Goal: Information Seeking & Learning: Learn about a topic

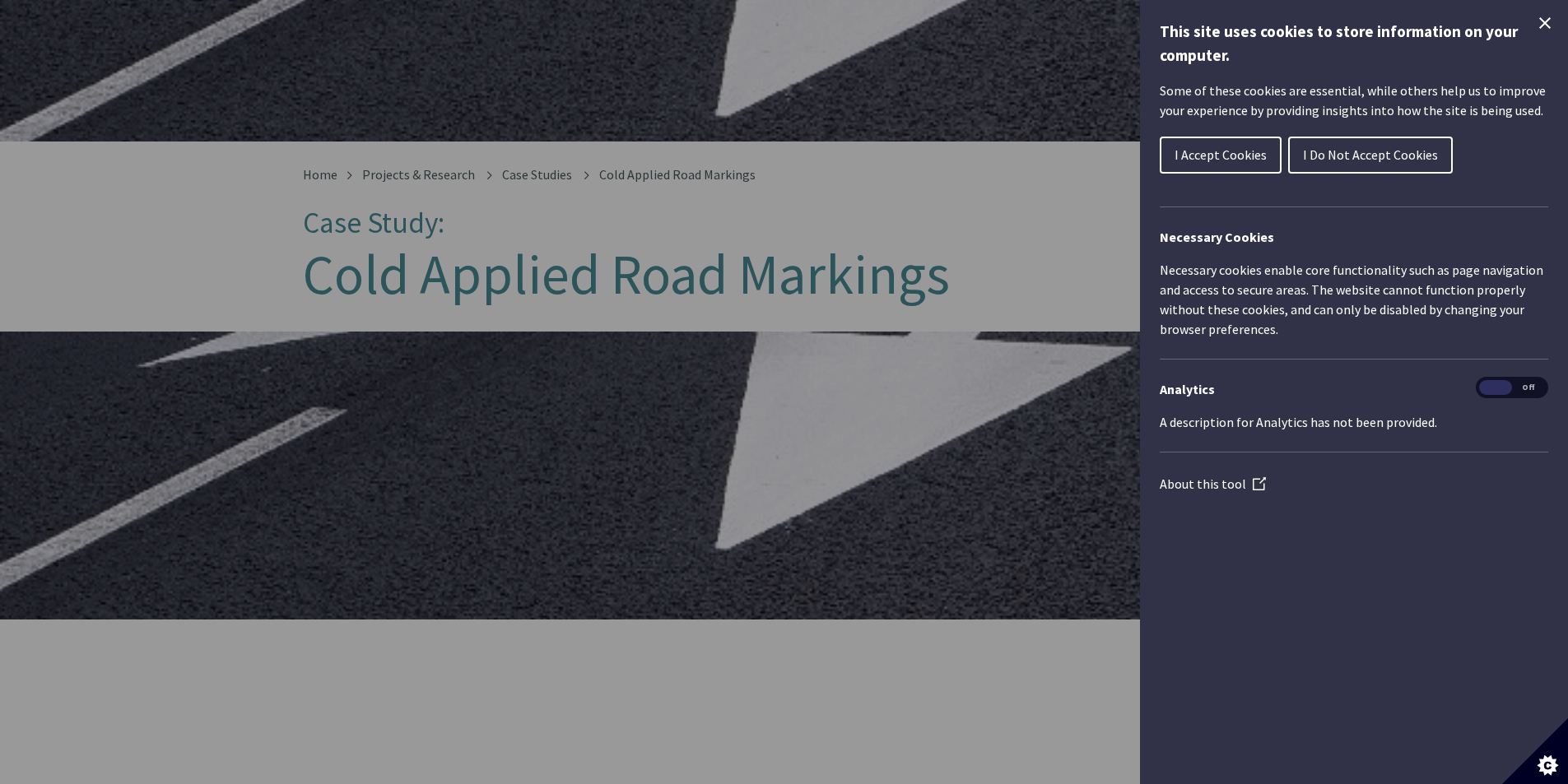
scroll to position [247, 0]
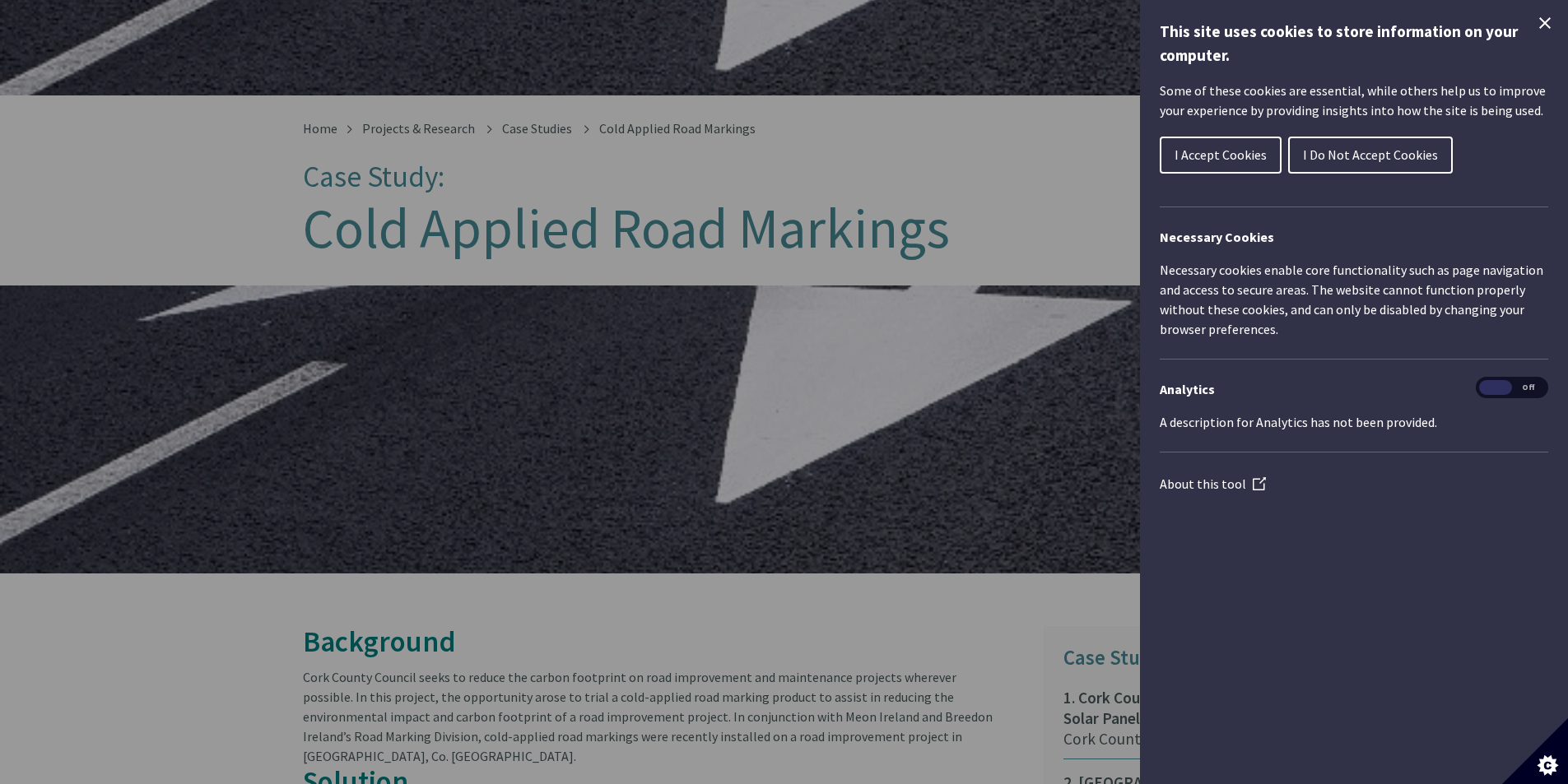
click at [1553, 25] on icon "Close Cookie Control" at bounding box center [1545, 23] width 20 height 20
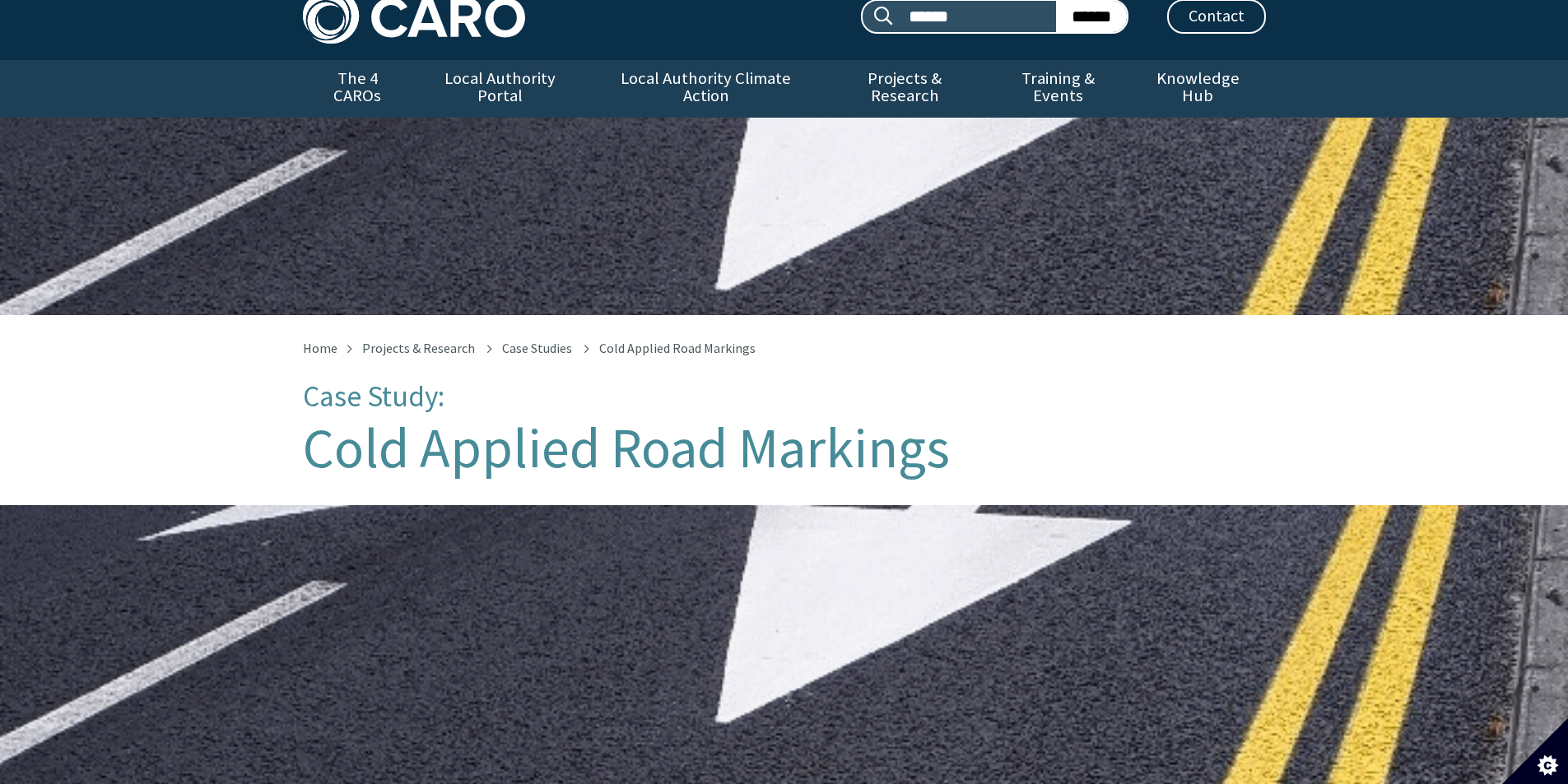
scroll to position [0, 0]
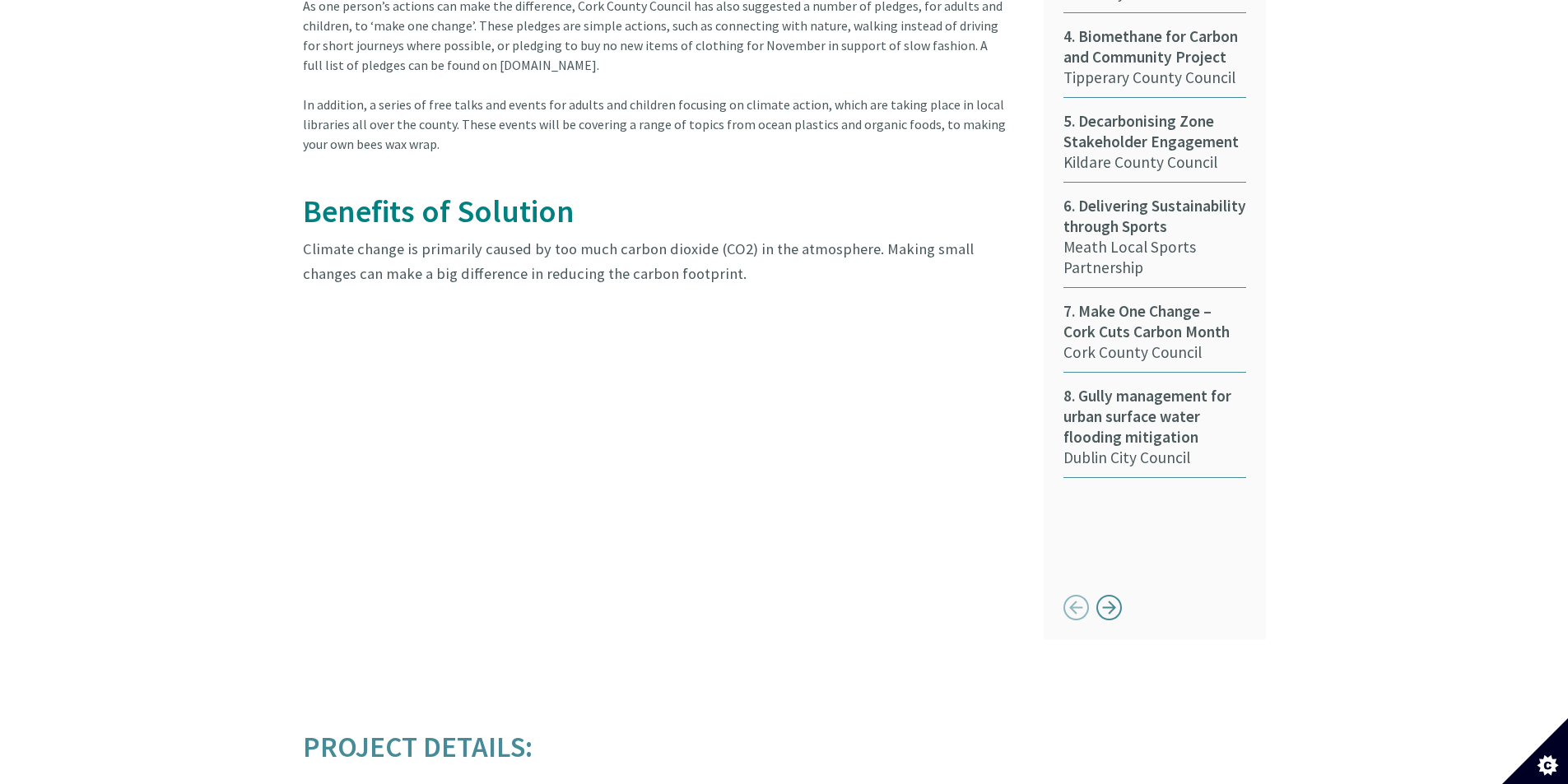
scroll to position [1214, 0]
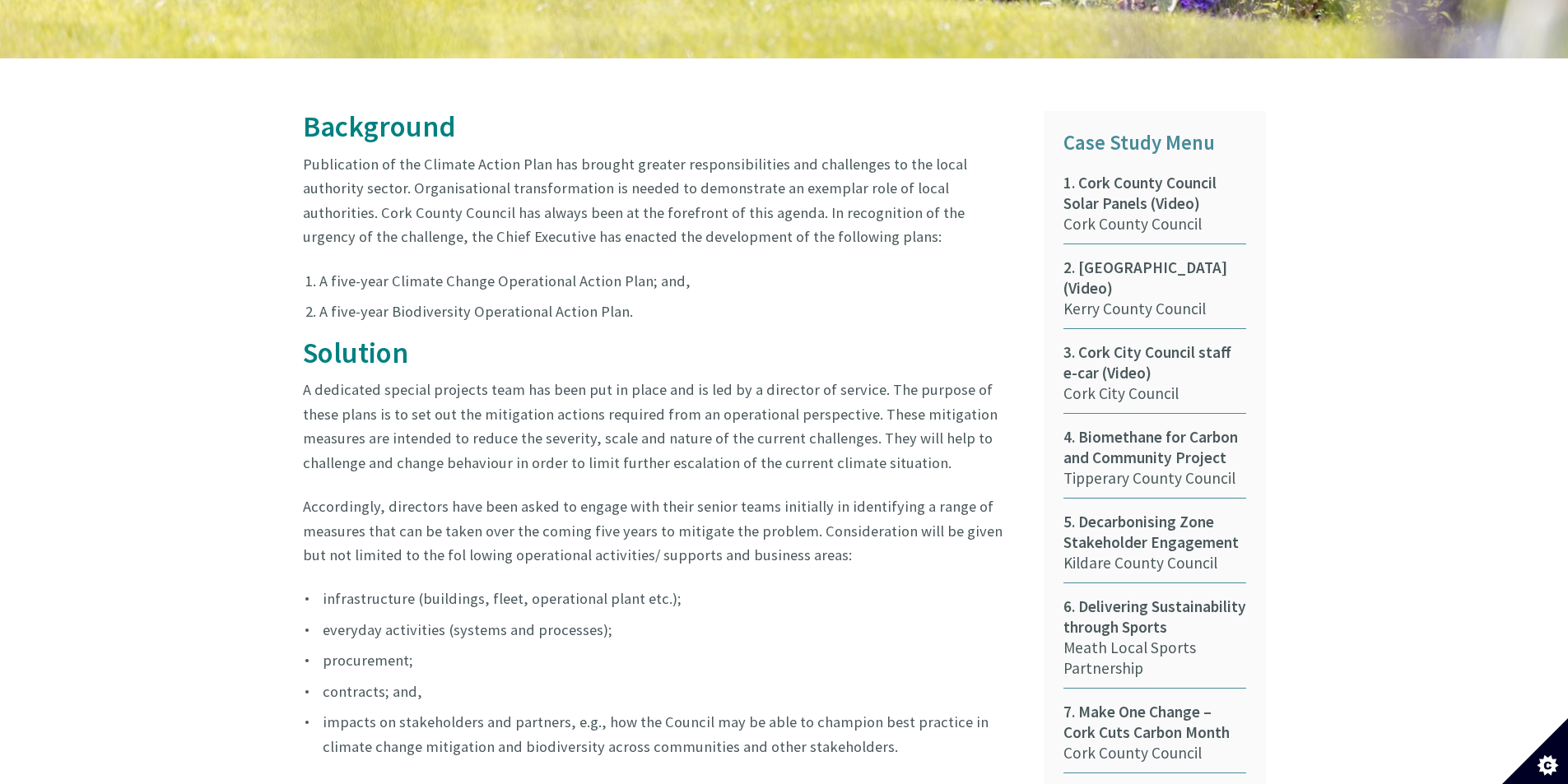
scroll to position [682, 0]
